Goal: Task Accomplishment & Management: Complete application form

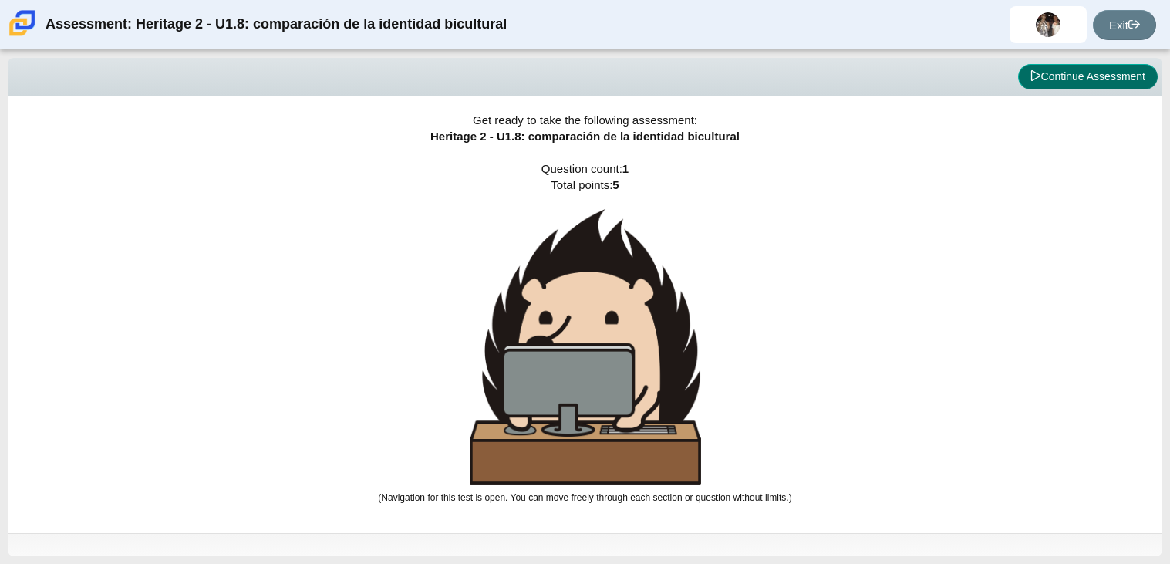
click at [1096, 89] on button "Continue Assessment" at bounding box center [1088, 77] width 140 height 26
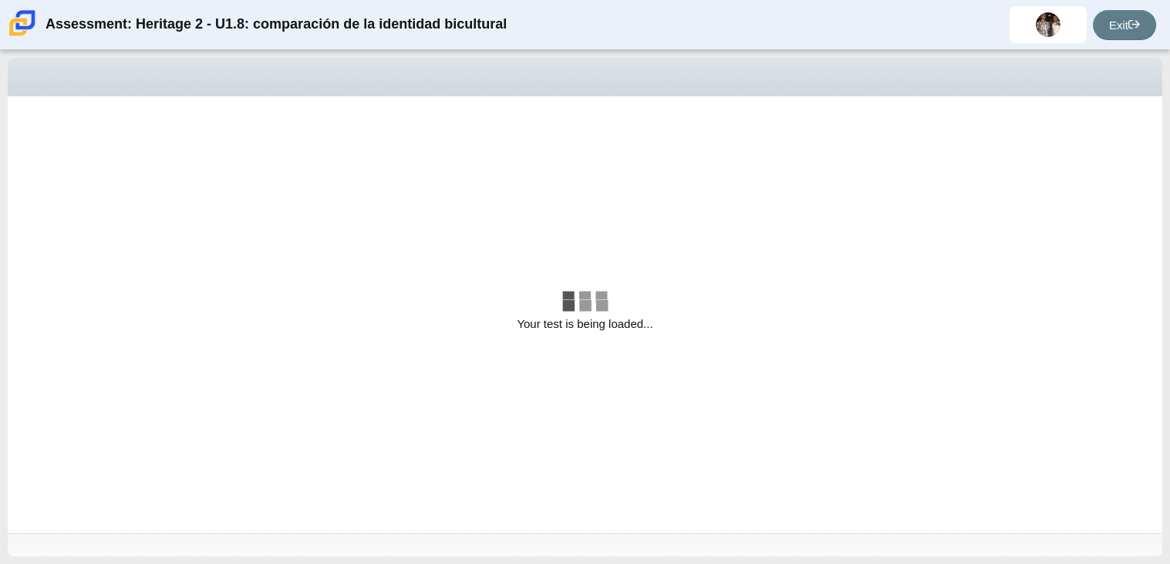
select select "3d3024f6-a892-4ba5-b2e4-c6acecfbc936"
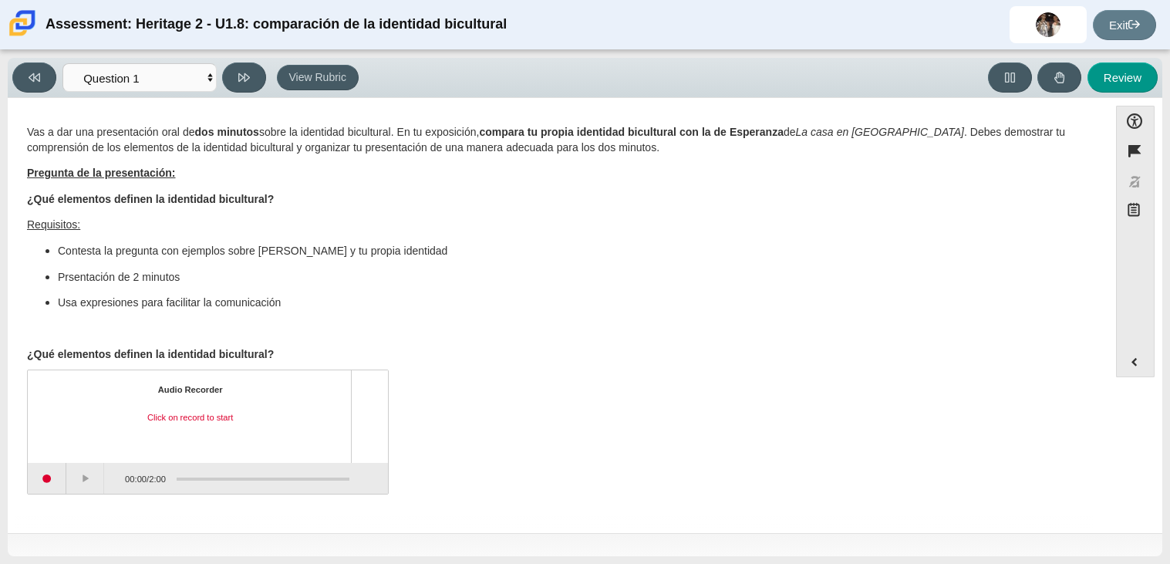
click at [530, 213] on div "Vas a dar una presentación oral de dos minutos sobre la identidad bicultural. E…" at bounding box center [558, 243] width 1062 height 237
click at [55, 490] on button "Start recording" at bounding box center [47, 478] width 39 height 31
click at [93, 475] on button "Pause" at bounding box center [87, 478] width 39 height 31
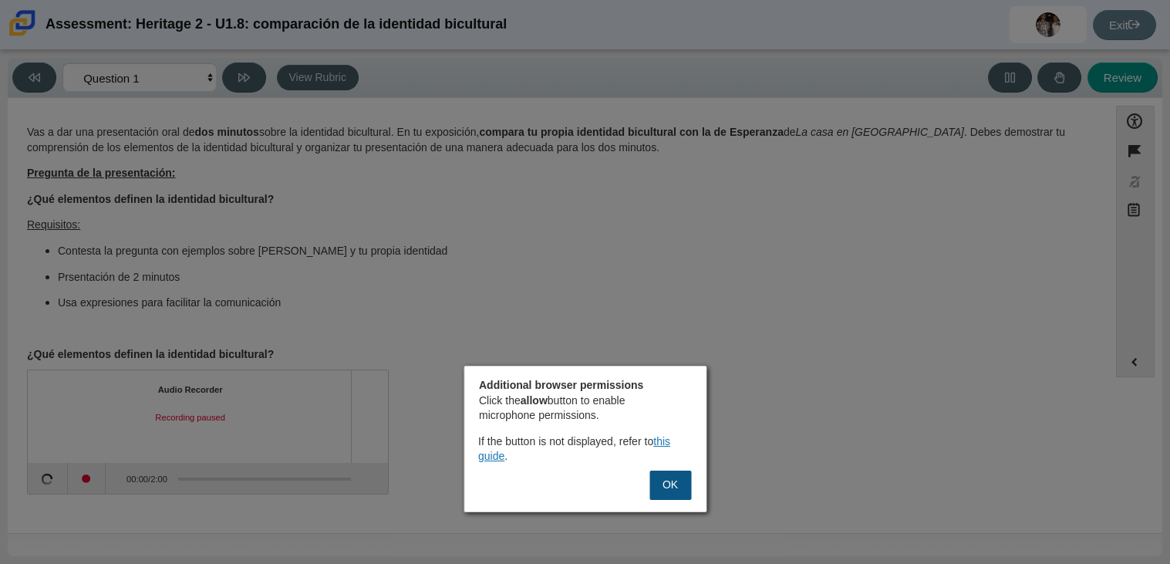
click at [670, 479] on button "OK" at bounding box center [670, 484] width 42 height 29
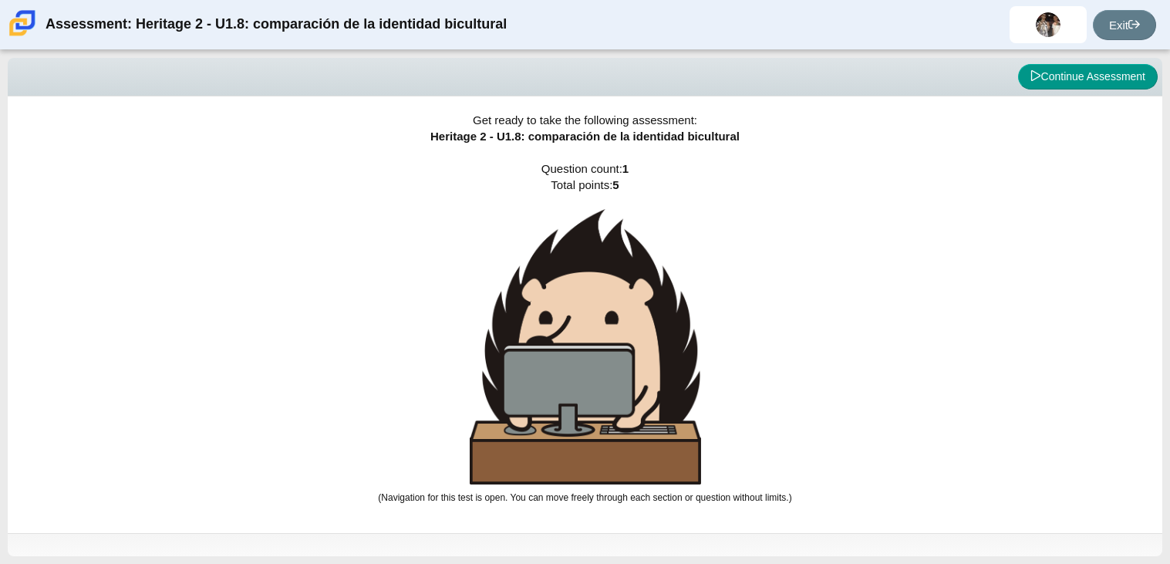
click at [1093, 59] on div "Viewing Question 1 of 1 in Pacing Mode Continue Assessment" at bounding box center [585, 77] width 1154 height 39
click at [1091, 64] on button "Continue Assessment" at bounding box center [1088, 77] width 140 height 26
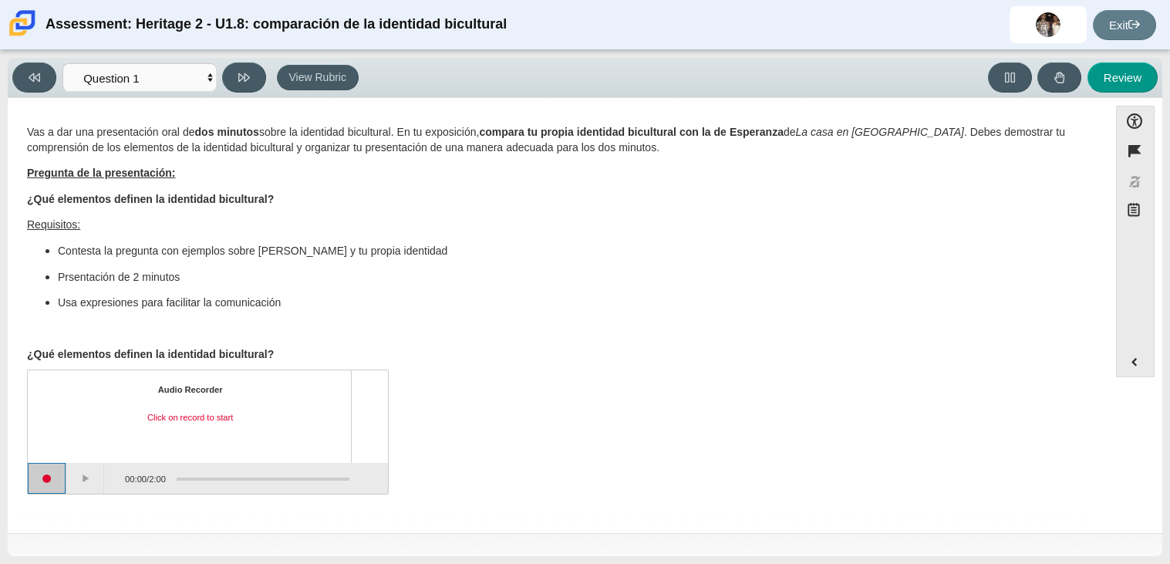
click at [56, 474] on button "Start recording" at bounding box center [47, 478] width 39 height 31
click at [49, 479] on button "Stop recording" at bounding box center [47, 478] width 39 height 31
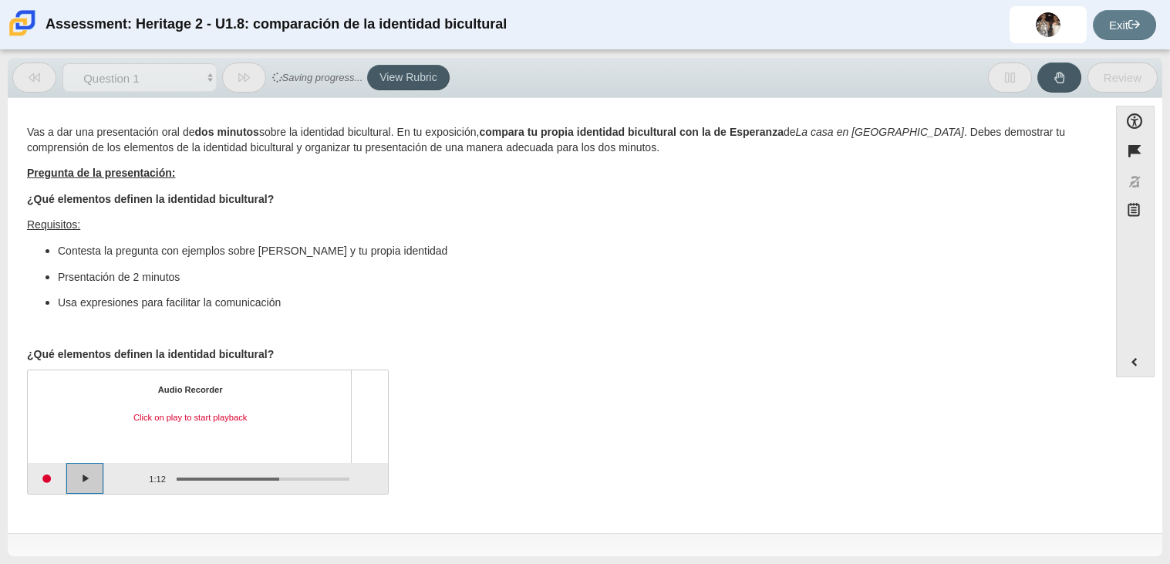
click at [94, 485] on button "Play" at bounding box center [85, 478] width 39 height 31
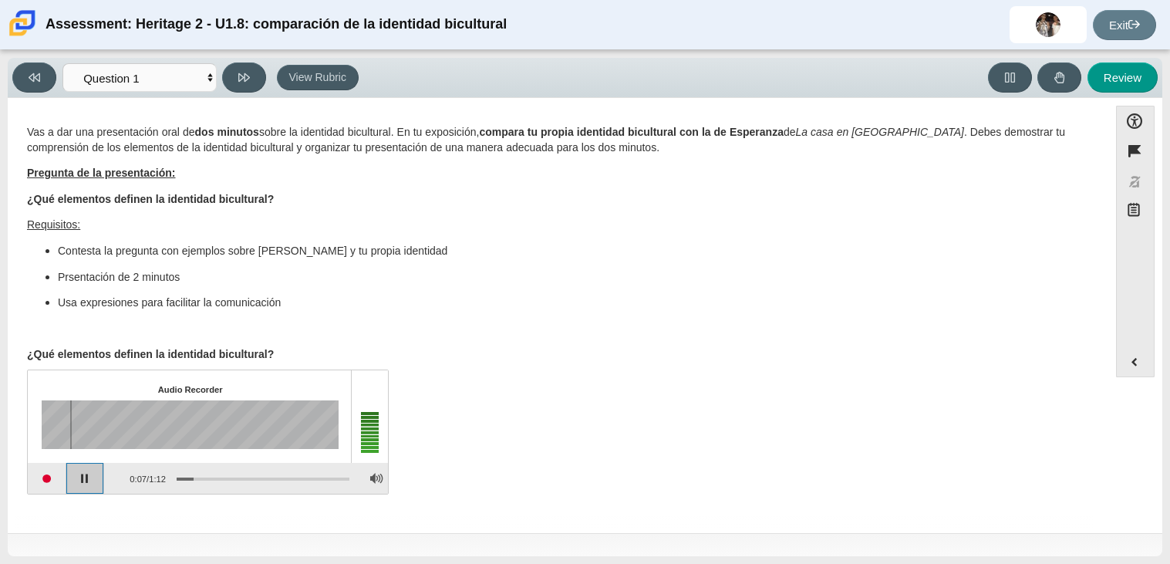
click at [95, 485] on button "Pause playback" at bounding box center [85, 478] width 39 height 31
click at [1123, 74] on button "Review" at bounding box center [1122, 77] width 70 height 30
select select "review"
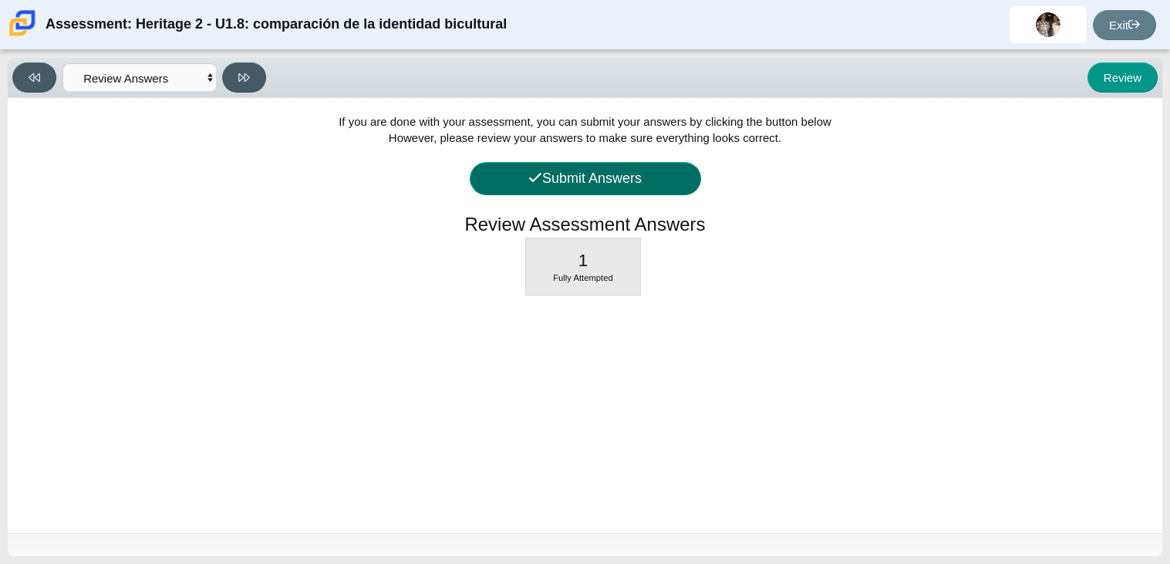
click at [567, 185] on button "Submit Answers" at bounding box center [585, 178] width 231 height 33
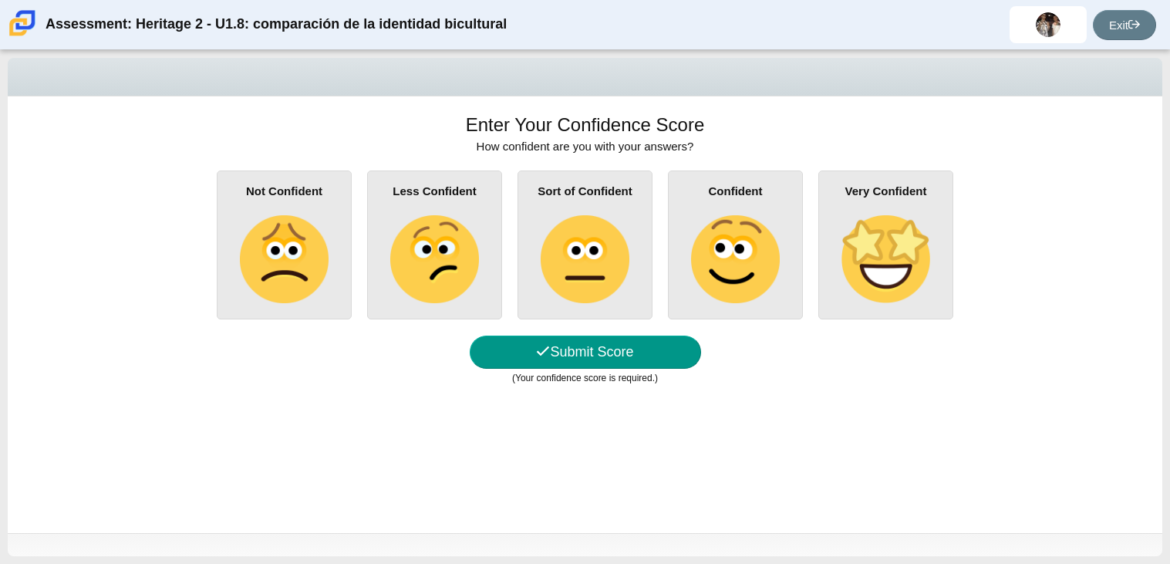
click at [606, 261] on img at bounding box center [584, 259] width 88 height 88
click at [0, 0] on input "Sort of Confident" at bounding box center [0, 0] width 0 height 0
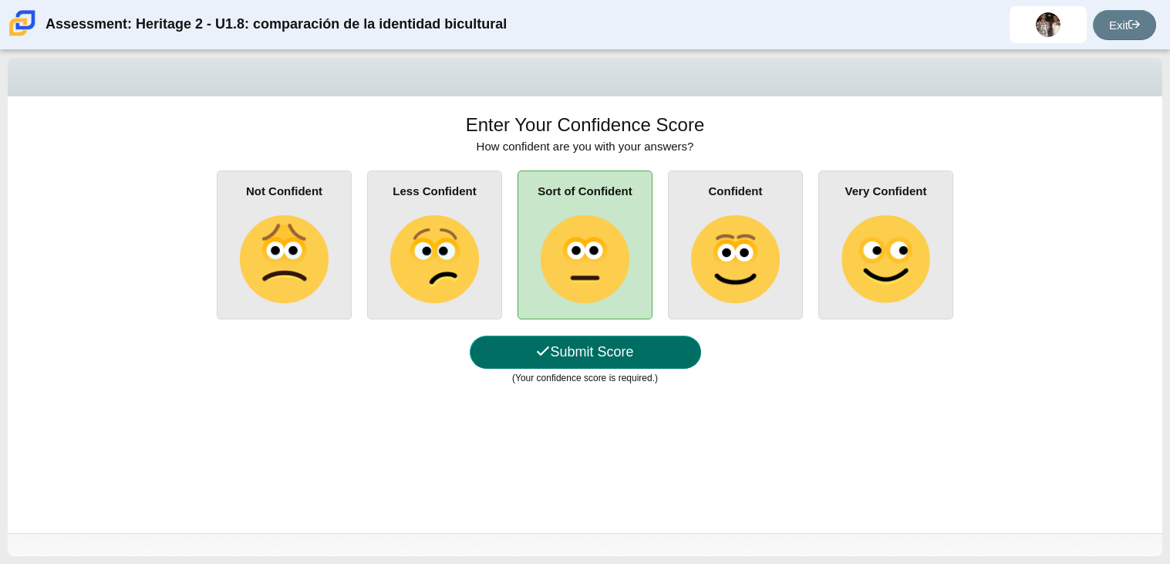
click at [608, 364] on button "Submit Score" at bounding box center [585, 351] width 231 height 33
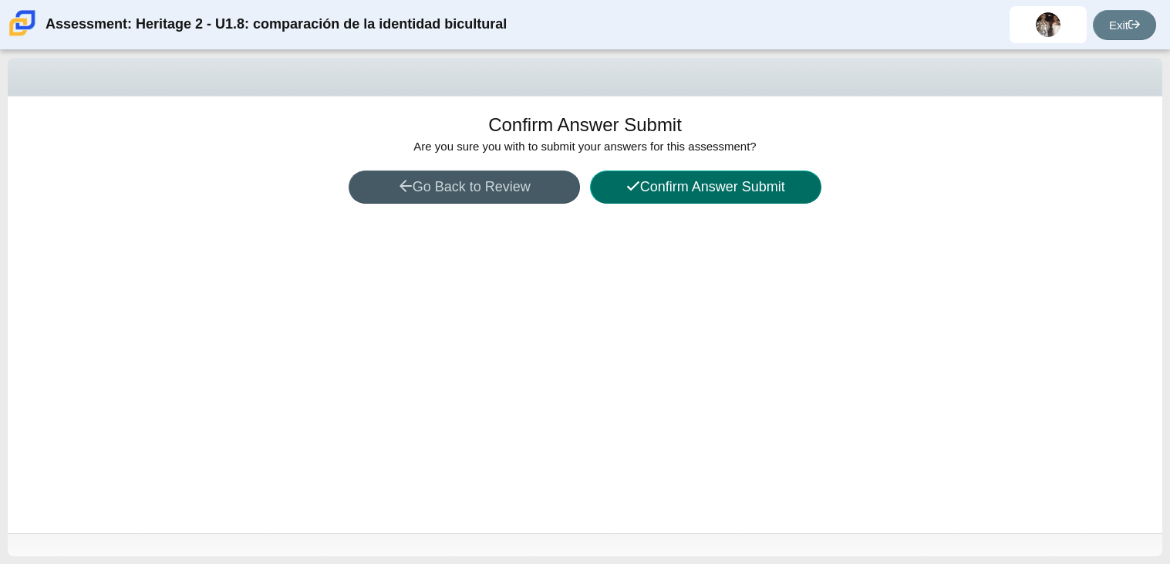
click at [653, 197] on button "Confirm Answer Submit" at bounding box center [705, 186] width 231 height 33
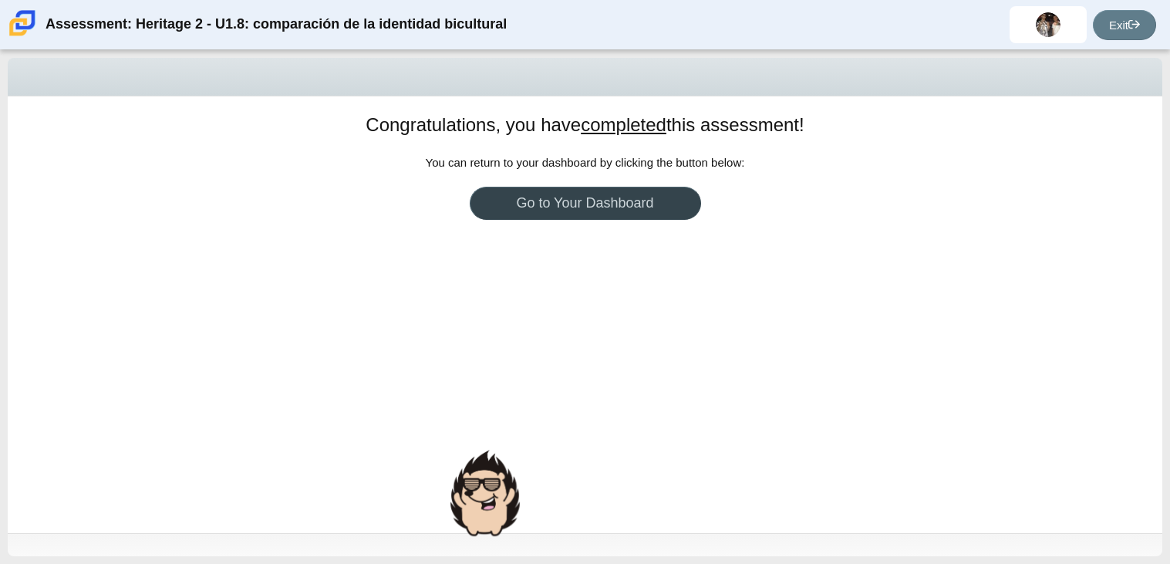
click at [619, 218] on link "Go to Your Dashboard" at bounding box center [585, 203] width 231 height 33
